Goal: Contribute content: Add original content to the website for others to see

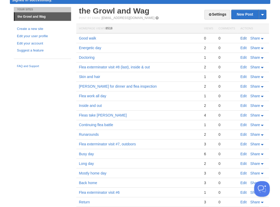
click at [243, 38] on link "Edit" at bounding box center [244, 38] width 6 height 4
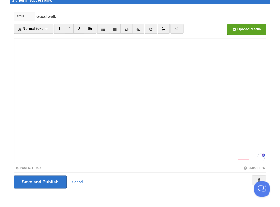
scroll to position [128, 0]
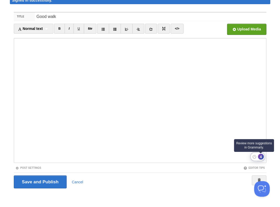
click at [260, 157] on div "4" at bounding box center [261, 157] width 6 height 6
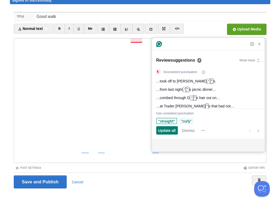
click at [186, 121] on span "“curly”" at bounding box center [186, 121] width 10 height 5
click at [169, 129] on span "Update all" at bounding box center [166, 130] width 17 height 5
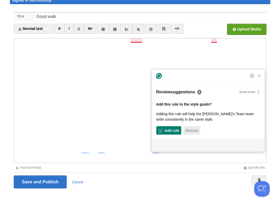
click at [189, 129] on span "Dismiss" at bounding box center [192, 130] width 13 height 5
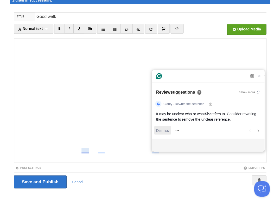
click at [163, 133] on span "Dismiss" at bounding box center [162, 130] width 13 height 5
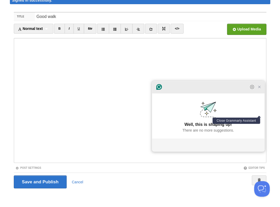
click at [260, 90] on icon "Close Grammarly Assistant" at bounding box center [259, 87] width 6 height 6
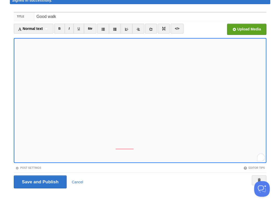
scroll to position [22, 0]
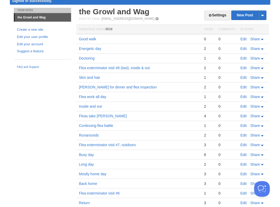
click at [32, 141] on div "Your Sites the Growl and Wag Create a new site Edit your user profile Edit your…" at bounding box center [140, 127] width 261 height 238
click at [243, 37] on link "Edit" at bounding box center [244, 39] width 6 height 4
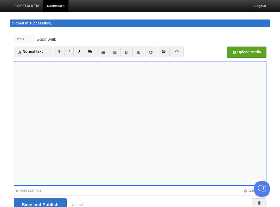
scroll to position [23, 0]
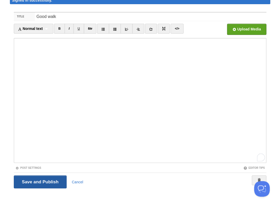
click at [40, 181] on input "Save and Publish" at bounding box center [40, 182] width 53 height 13
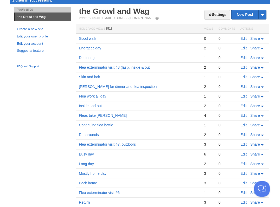
click at [57, 153] on div "Your Sites the Growl and Wag Create a new site Edit your user profile Edit your…" at bounding box center [140, 126] width 261 height 238
